Goal: Task Accomplishment & Management: Manage account settings

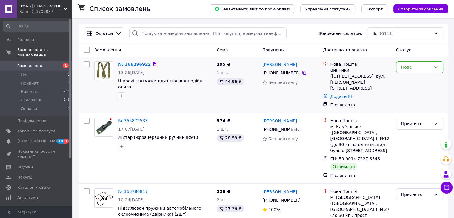
click at [128, 64] on link "№ 366296922" at bounding box center [134, 64] width 33 height 5
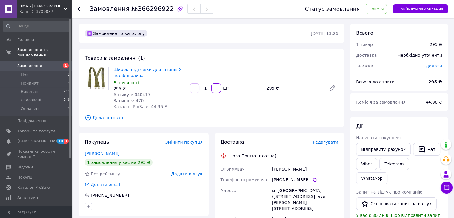
click at [387, 7] on span "Нове" at bounding box center [375, 9] width 21 height 10
click at [391, 21] on li "Прийнято" at bounding box center [379, 20] width 27 height 9
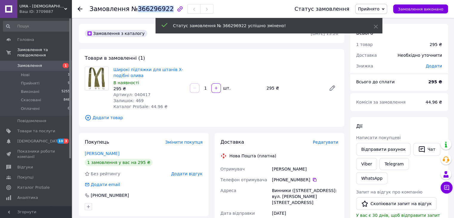
drag, startPoint x: 134, startPoint y: 10, endPoint x: 162, endPoint y: 12, distance: 28.2
click at [162, 12] on span "№366296922" at bounding box center [152, 8] width 42 height 7
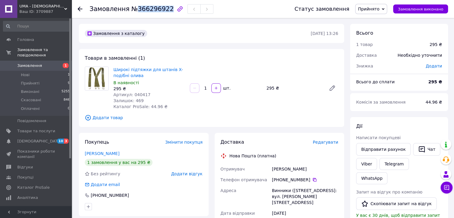
copy span "366296922"
drag, startPoint x: 149, startPoint y: 74, endPoint x: 114, endPoint y: 69, distance: 36.1
click at [114, 69] on span "Широкі підтяжки для штанів X-подібні олива" at bounding box center [149, 73] width 72 height 12
copy link "Широкі підтяжки для штанів X-подібні олива"
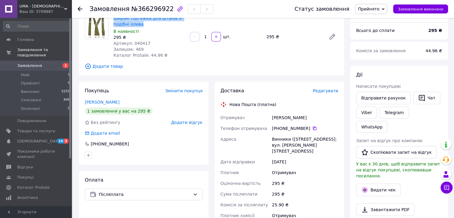
scroll to position [89, 0]
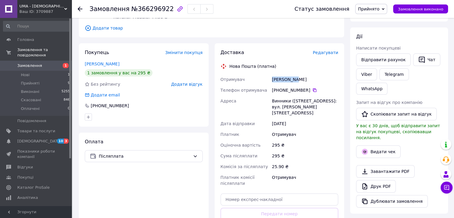
drag, startPoint x: 296, startPoint y: 81, endPoint x: 268, endPoint y: 82, distance: 28.3
click at [268, 82] on div "Отримувач [PERSON_NAME] Телефон отримувача [PHONE_NUMBER]   [PERSON_NAME] ([STR…" at bounding box center [279, 131] width 120 height 115
copy div "Отримувач [PERSON_NAME]"
click at [312, 90] on icon at bounding box center [314, 90] width 5 height 5
drag, startPoint x: 322, startPoint y: 112, endPoint x: 259, endPoint y: 103, distance: 62.8
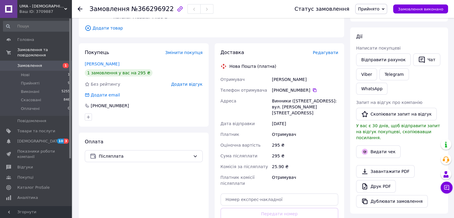
click at [259, 103] on div "Отримувач [PERSON_NAME] Телефон отримувача [PHONE_NUMBER]   [PERSON_NAME] ([STR…" at bounding box center [279, 131] width 120 height 115
copy div "[PERSON_NAME] ([STREET_ADDRESS]: вул. [PERSON_NAME][STREET_ADDRESS]"
click at [26, 63] on span "Замовлення" at bounding box center [29, 65] width 25 height 5
